Goal: Task Accomplishment & Management: Use online tool/utility

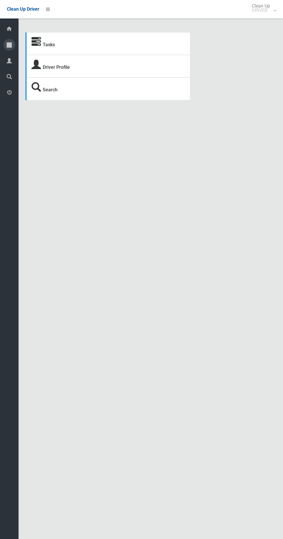
click at [12, 43] on div at bounding box center [9, 45] width 12 height 12
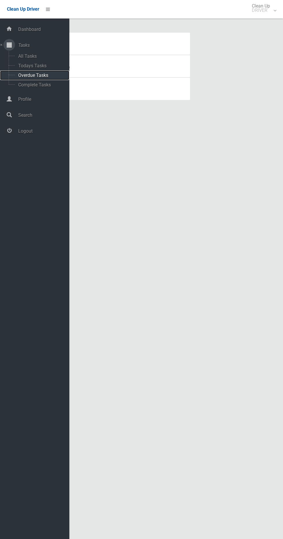
click at [41, 75] on span "Overdue Tasks" at bounding box center [40, 74] width 48 height 5
click at [46, 64] on span "Todays Tasks" at bounding box center [40, 65] width 48 height 5
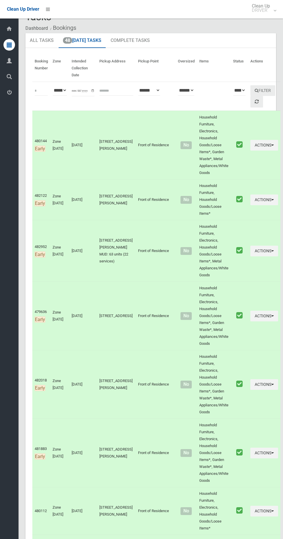
scroll to position [18, 0]
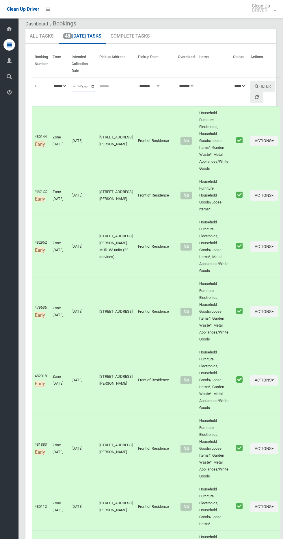
click at [79, 89] on input "**********" at bounding box center [83, 86] width 23 height 11
type input "**********"
click at [256, 85] on button "Filter" at bounding box center [262, 86] width 25 height 11
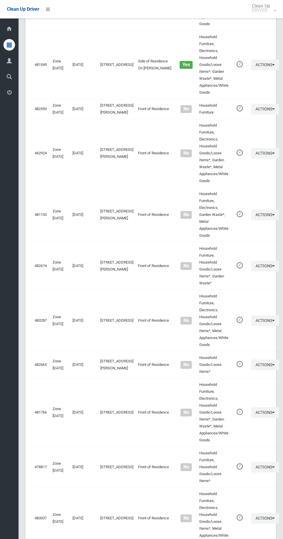
scroll to position [2151, 0]
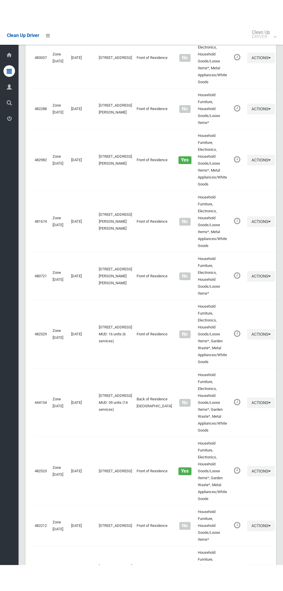
scroll to position [2099, 0]
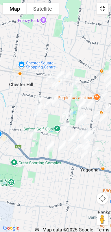
click at [105, 8] on button "Toggle fullscreen view" at bounding box center [102, 9] width 12 height 12
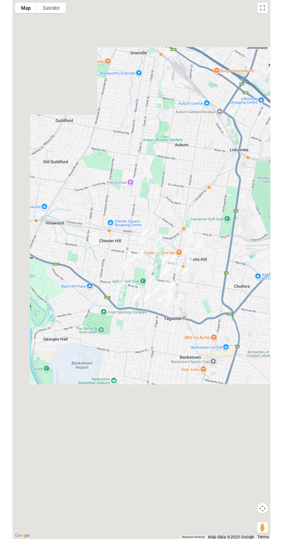
scroll to position [2119, 0]
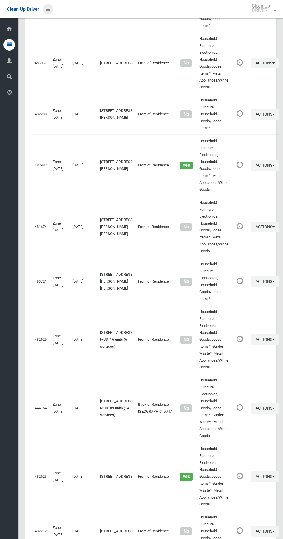
click at [48, 9] on icon at bounding box center [48, 9] width 4 height 10
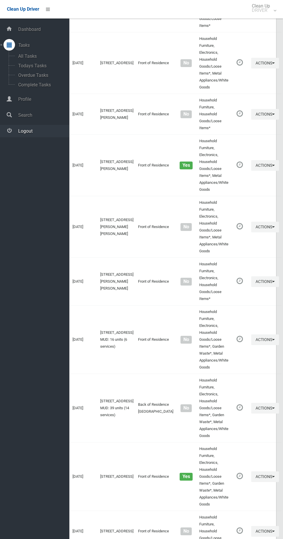
click at [45, 131] on span "Logout" at bounding box center [42, 130] width 53 height 5
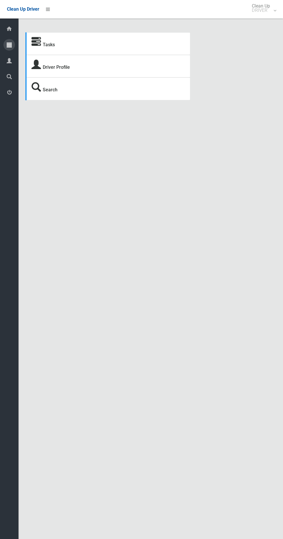
click at [13, 45] on div at bounding box center [9, 45] width 12 height 12
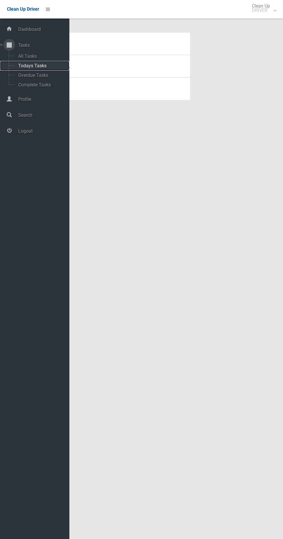
click at [47, 65] on span "Todays Tasks" at bounding box center [40, 65] width 48 height 5
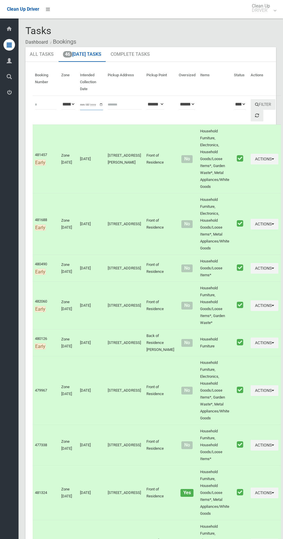
click at [96, 103] on input "**********" at bounding box center [91, 104] width 23 height 11
type input "**********"
click at [253, 104] on button "Filter" at bounding box center [263, 104] width 25 height 11
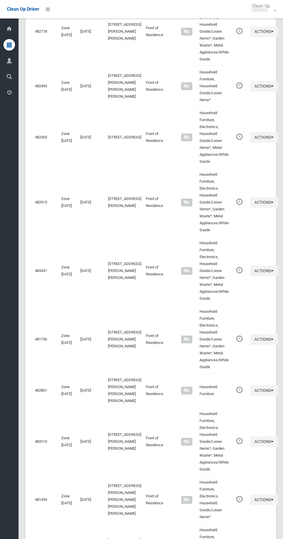
scroll to position [2505, 0]
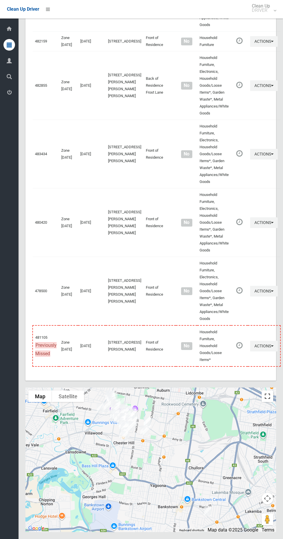
click at [270, 397] on button "Toggle fullscreen view" at bounding box center [268, 396] width 12 height 12
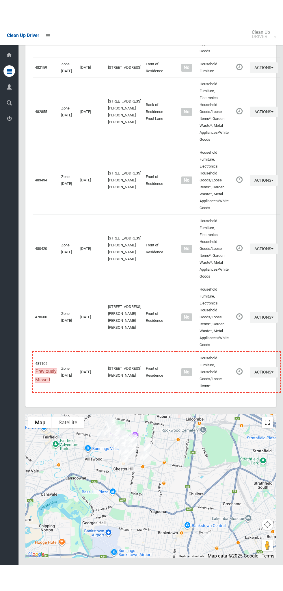
scroll to position [2453, 0]
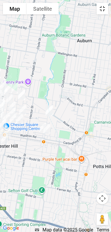
click at [102, 9] on button "Toggle fullscreen view" at bounding box center [102, 9] width 12 height 12
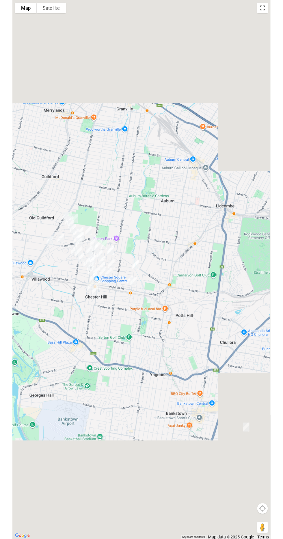
scroll to position [2470, 0]
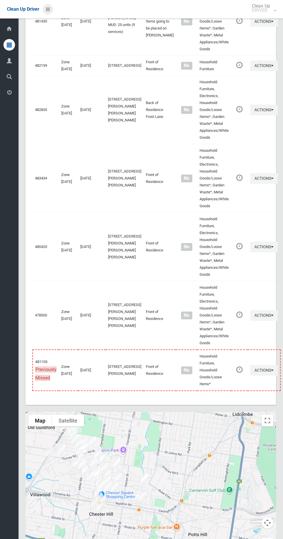
click at [54, 5] on div "Clean Up Driver" at bounding box center [28, 9] width 57 height 18
click at [47, 10] on icon at bounding box center [48, 9] width 4 height 10
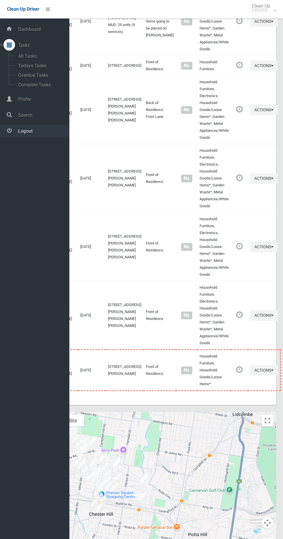
click at [39, 130] on span "Logout" at bounding box center [42, 130] width 53 height 5
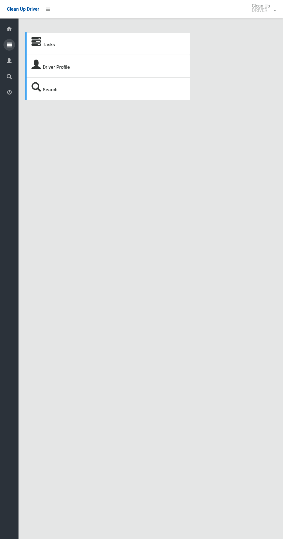
click at [9, 44] on icon at bounding box center [9, 45] width 5 height 12
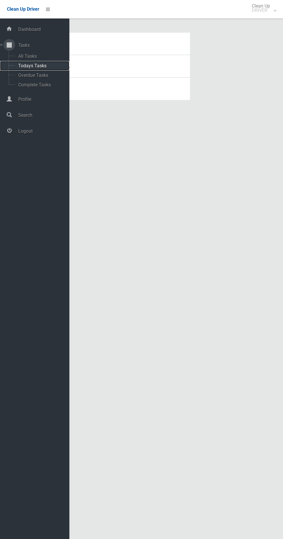
click at [36, 64] on span "Todays Tasks" at bounding box center [40, 65] width 48 height 5
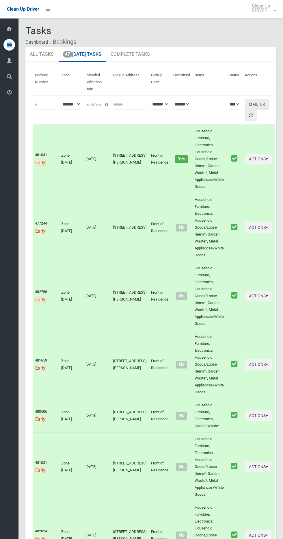
click at [98, 102] on input "**********" at bounding box center [96, 104] width 23 height 11
type input "**********"
click at [260, 99] on button "Filter" at bounding box center [257, 104] width 25 height 11
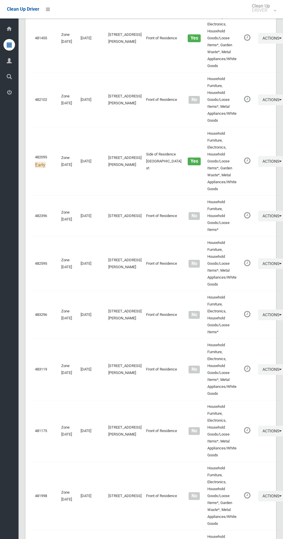
scroll to position [2726, 0]
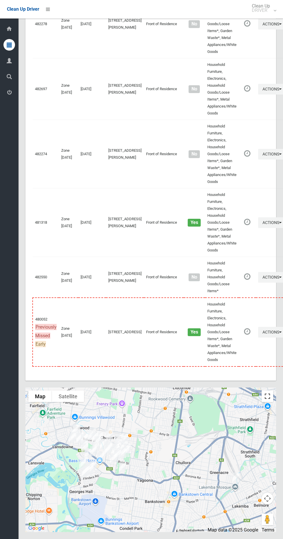
click at [269, 393] on button "Toggle fullscreen view" at bounding box center [268, 396] width 12 height 12
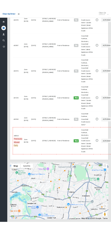
scroll to position [2674, 0]
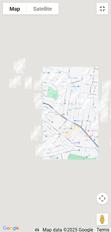
click at [100, 9] on button "Toggle fullscreen view" at bounding box center [102, 9] width 12 height 12
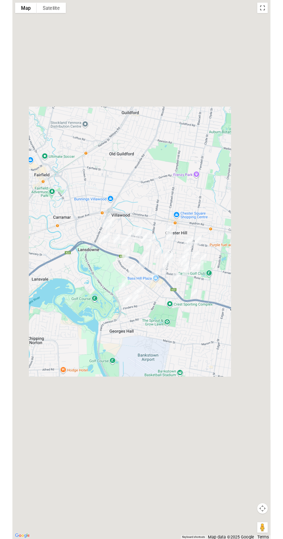
scroll to position [2701, 0]
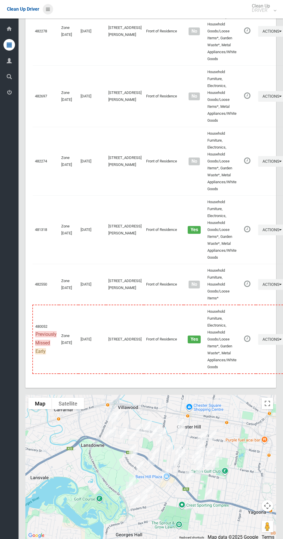
click at [48, 9] on icon at bounding box center [48, 9] width 4 height 10
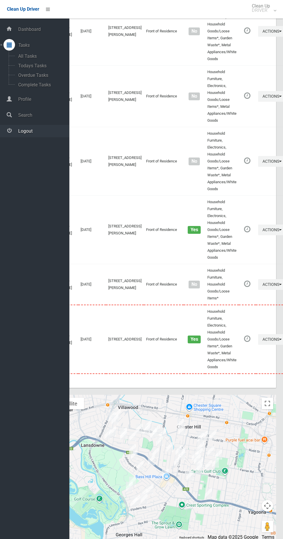
click at [46, 134] on link "Logout" at bounding box center [34, 131] width 69 height 12
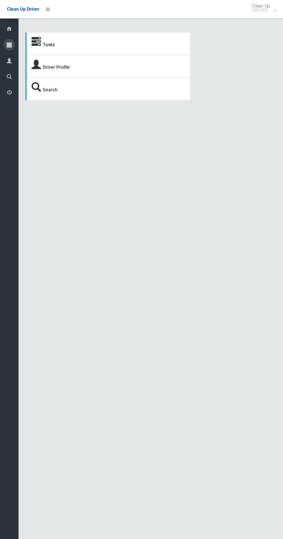
click at [9, 44] on icon at bounding box center [9, 45] width 5 height 12
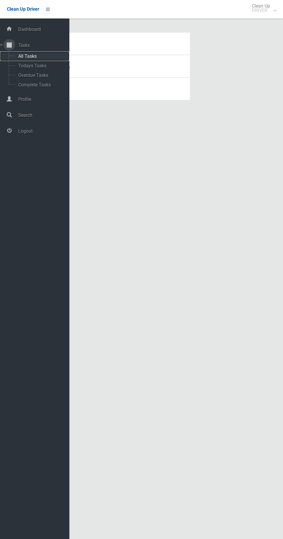
click at [42, 56] on span "All Tasks" at bounding box center [40, 55] width 48 height 5
click at [42, 66] on span "Todays Tasks" at bounding box center [40, 65] width 48 height 5
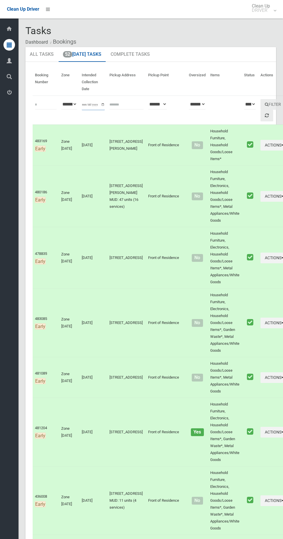
click at [100, 105] on input "**********" at bounding box center [93, 104] width 23 height 11
type input "**********"
click at [260, 104] on button "Filter" at bounding box center [272, 104] width 25 height 11
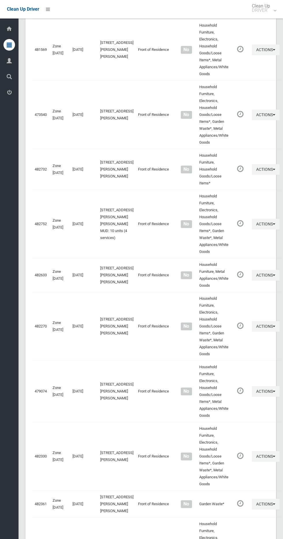
scroll to position [2254, 0]
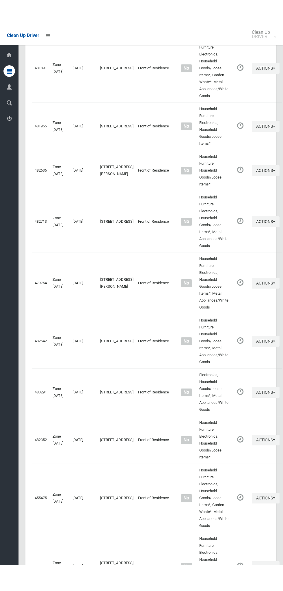
scroll to position [2202, 0]
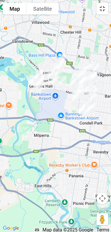
click at [105, 10] on button "Toggle fullscreen view" at bounding box center [102, 9] width 12 height 12
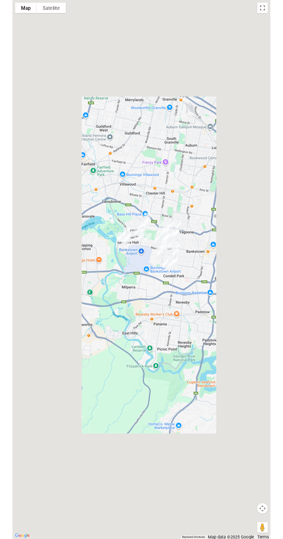
scroll to position [2226, 0]
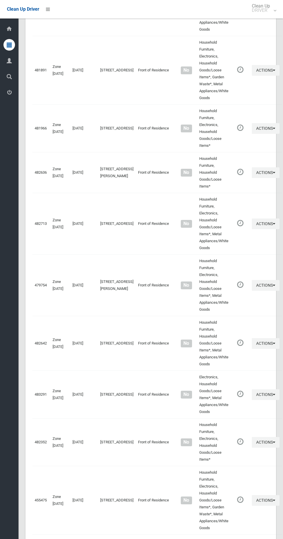
click at [54, 6] on div "Clean Up Driver" at bounding box center [28, 9] width 57 height 18
click at [50, 9] on icon at bounding box center [48, 9] width 4 height 10
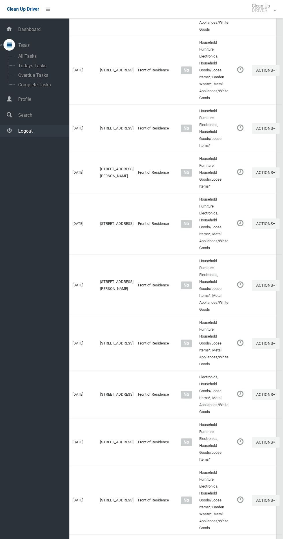
click at [43, 131] on span "Logout" at bounding box center [42, 130] width 53 height 5
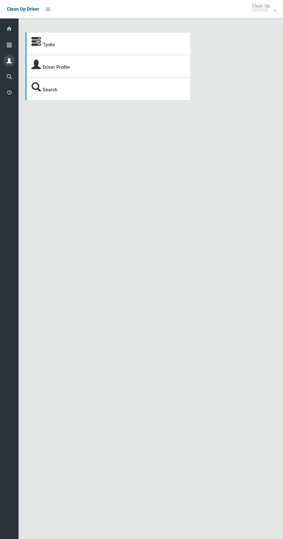
click at [9, 60] on icon at bounding box center [9, 61] width 5 height 12
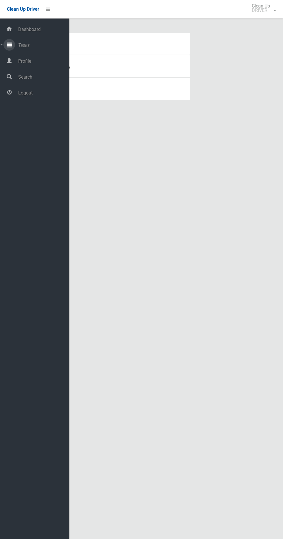
click at [9, 44] on icon at bounding box center [9, 45] width 5 height 12
click at [39, 66] on span "Todays Tasks" at bounding box center [40, 65] width 48 height 5
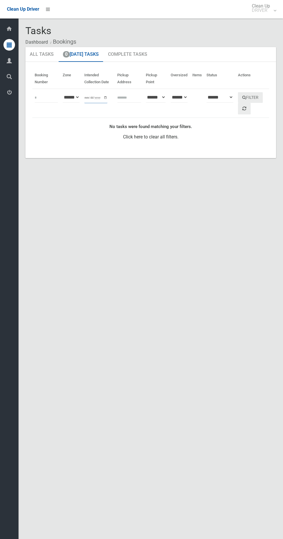
click at [96, 98] on input "**********" at bounding box center [95, 97] width 23 height 11
type input "**********"
click at [262, 96] on button "Filter" at bounding box center [250, 97] width 25 height 11
click at [93, 97] on input "**********" at bounding box center [95, 97] width 23 height 11
click at [260, 98] on button "Filter" at bounding box center [250, 97] width 25 height 11
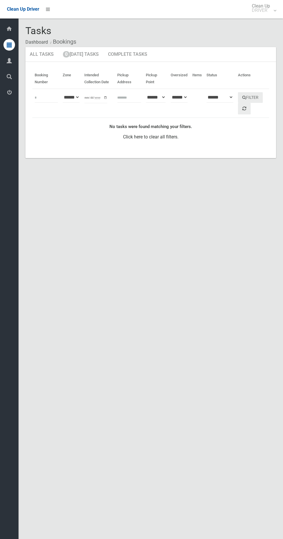
scroll to position [7, 0]
